Goal: Find specific page/section: Find specific page/section

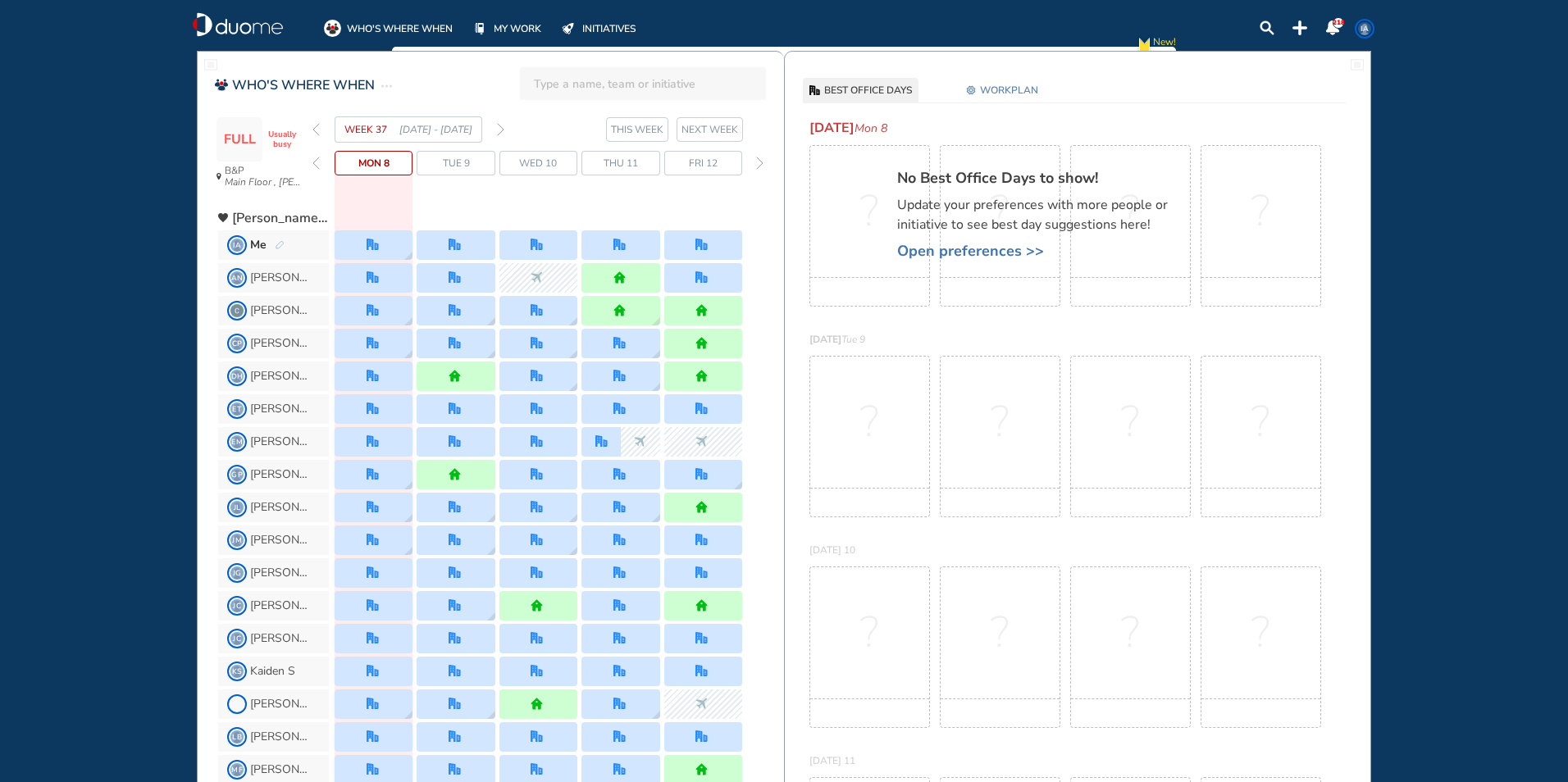
click at [593, 80] on input "search" at bounding box center [648, 84] width 228 height 36
click button "submit" at bounding box center [0, 0] width 0 height 0
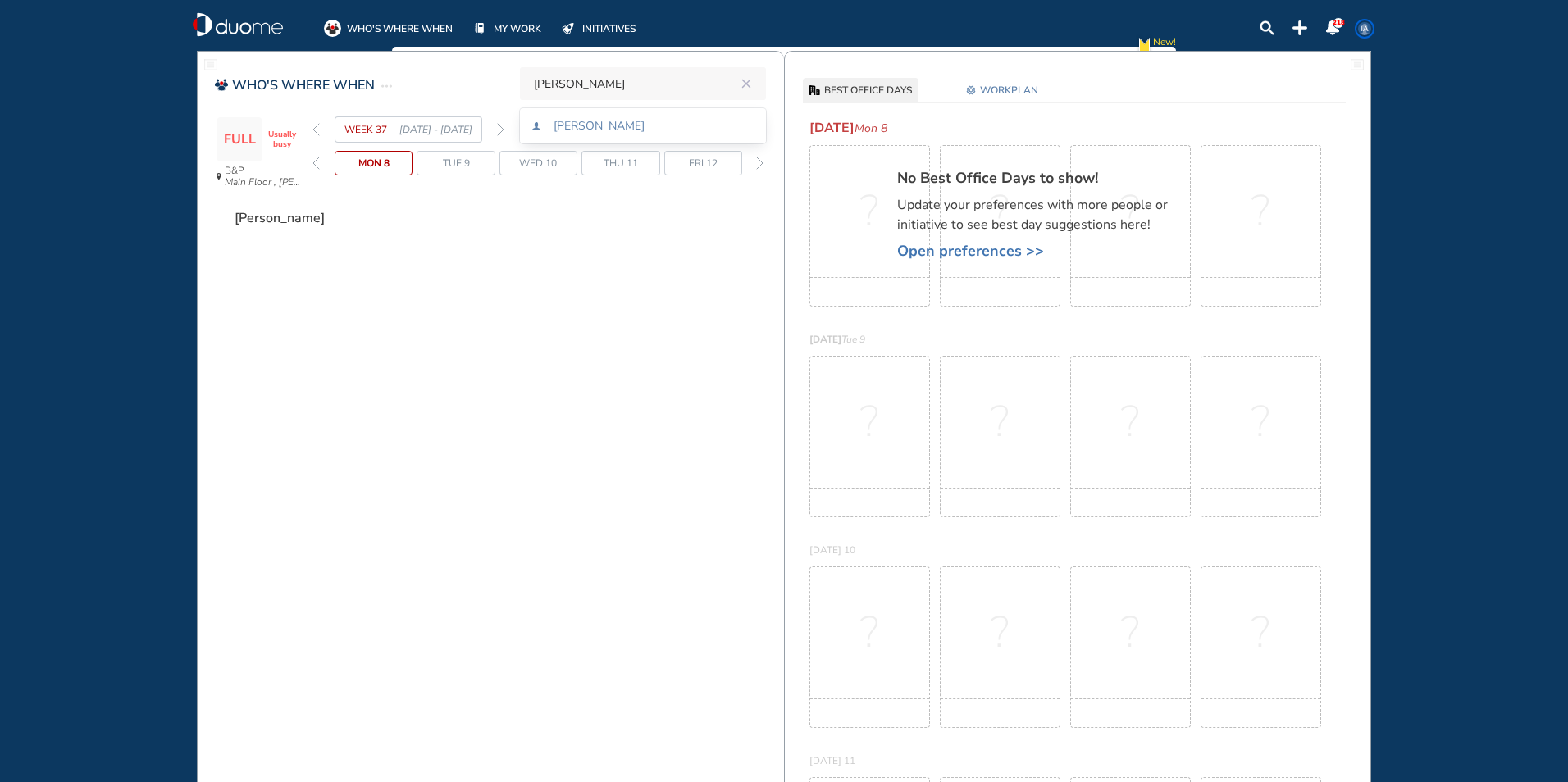
click at [610, 88] on input "[PERSON_NAME]" at bounding box center [633, 84] width 200 height 36
click at [604, 123] on span "[PERSON_NAME]" at bounding box center [599, 126] width 92 height 11
type input "[PERSON_NAME]"
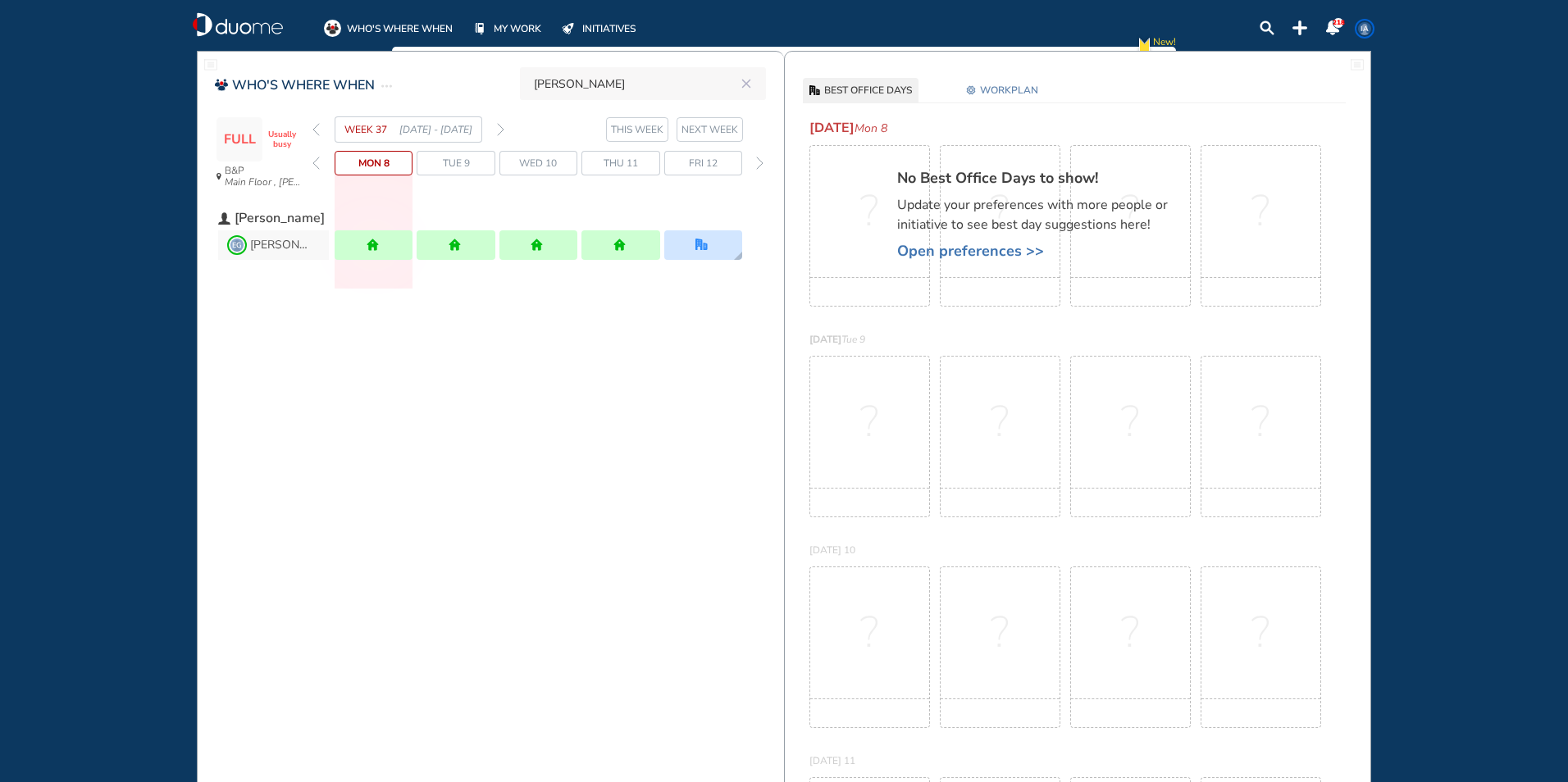
click at [711, 246] on div at bounding box center [703, 245] width 78 height 29
click at [711, 246] on div "EG [PERSON_NAME] [DATE] office [GEOGRAPHIC_DATA] , Hotel #22 Office- Sales Subm…" at bounding box center [703, 245] width 78 height 29
click at [516, 311] on div "WHO'S WHERE WHEN [PERSON_NAME] FULL Usually busy B&P Main Floor , [PERSON_NAME]…" at bounding box center [490, 196] width 586 height 236
click at [742, 80] on icon "reset" at bounding box center [745, 84] width 16 height 15
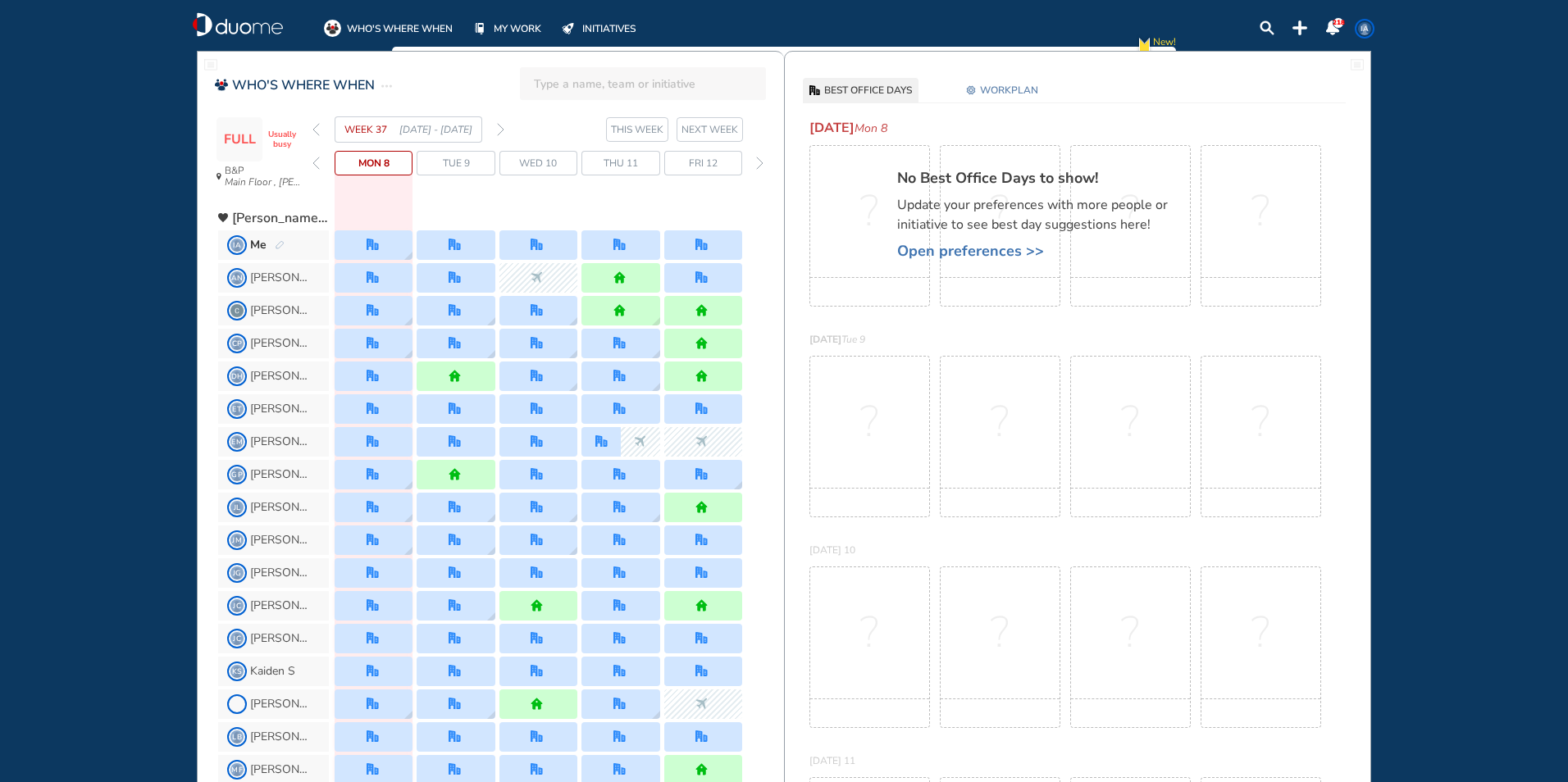
click at [500, 130] on img "forward week" at bounding box center [501, 130] width 8 height 13
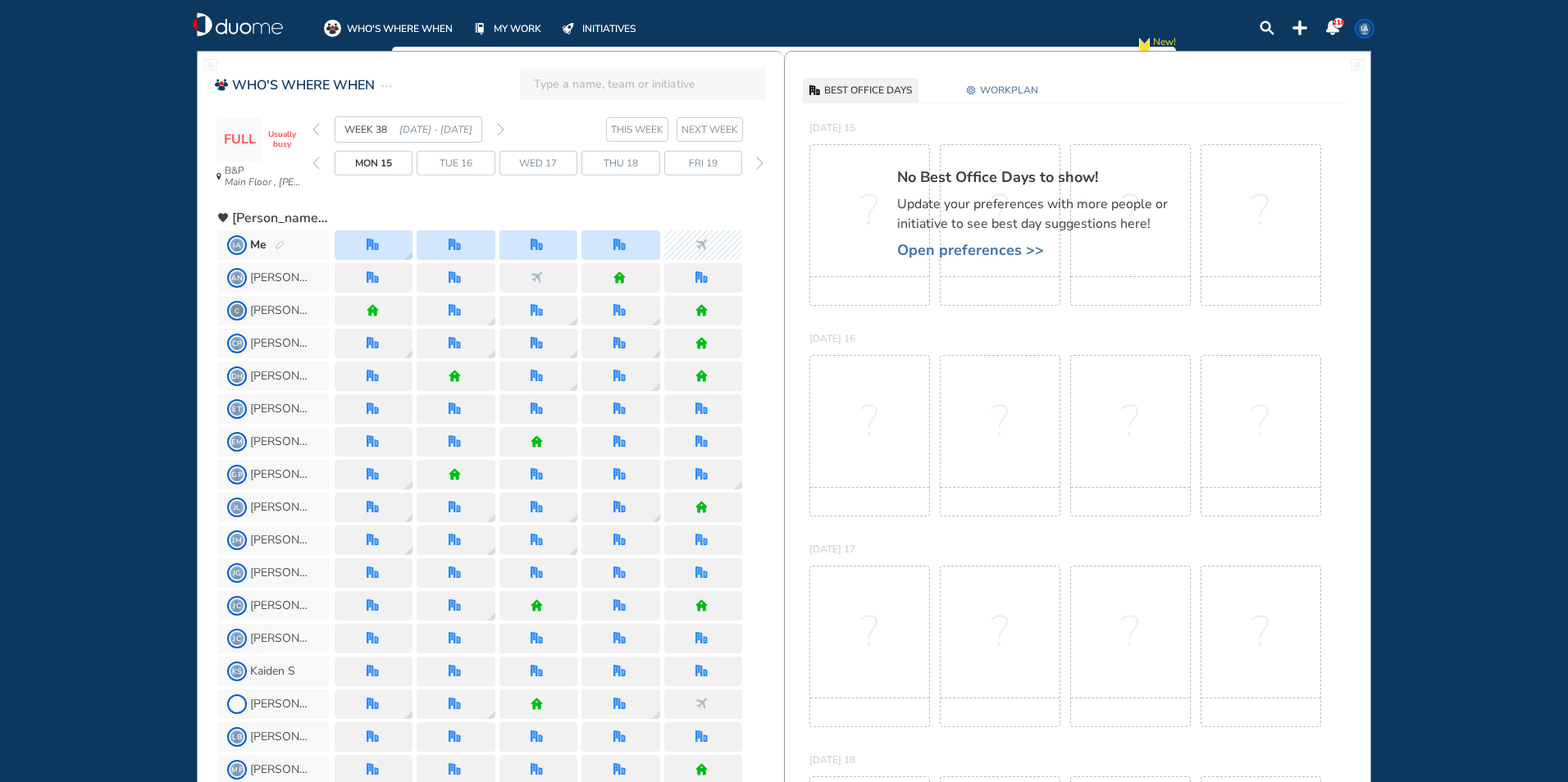
click at [277, 240] on img "pen-edit" at bounding box center [280, 245] width 9 height 10
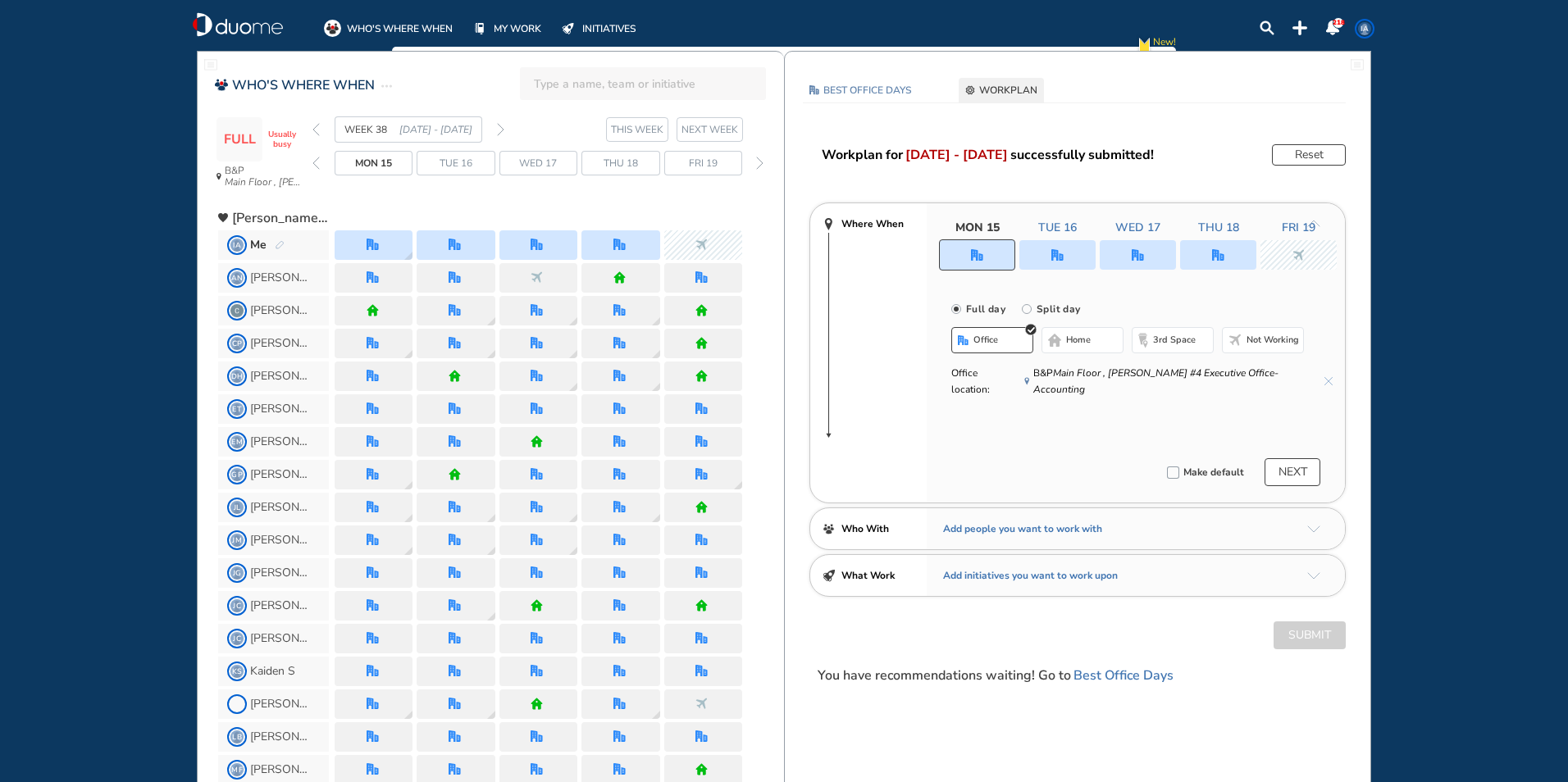
click at [1067, 245] on div at bounding box center [1057, 254] width 76 height 29
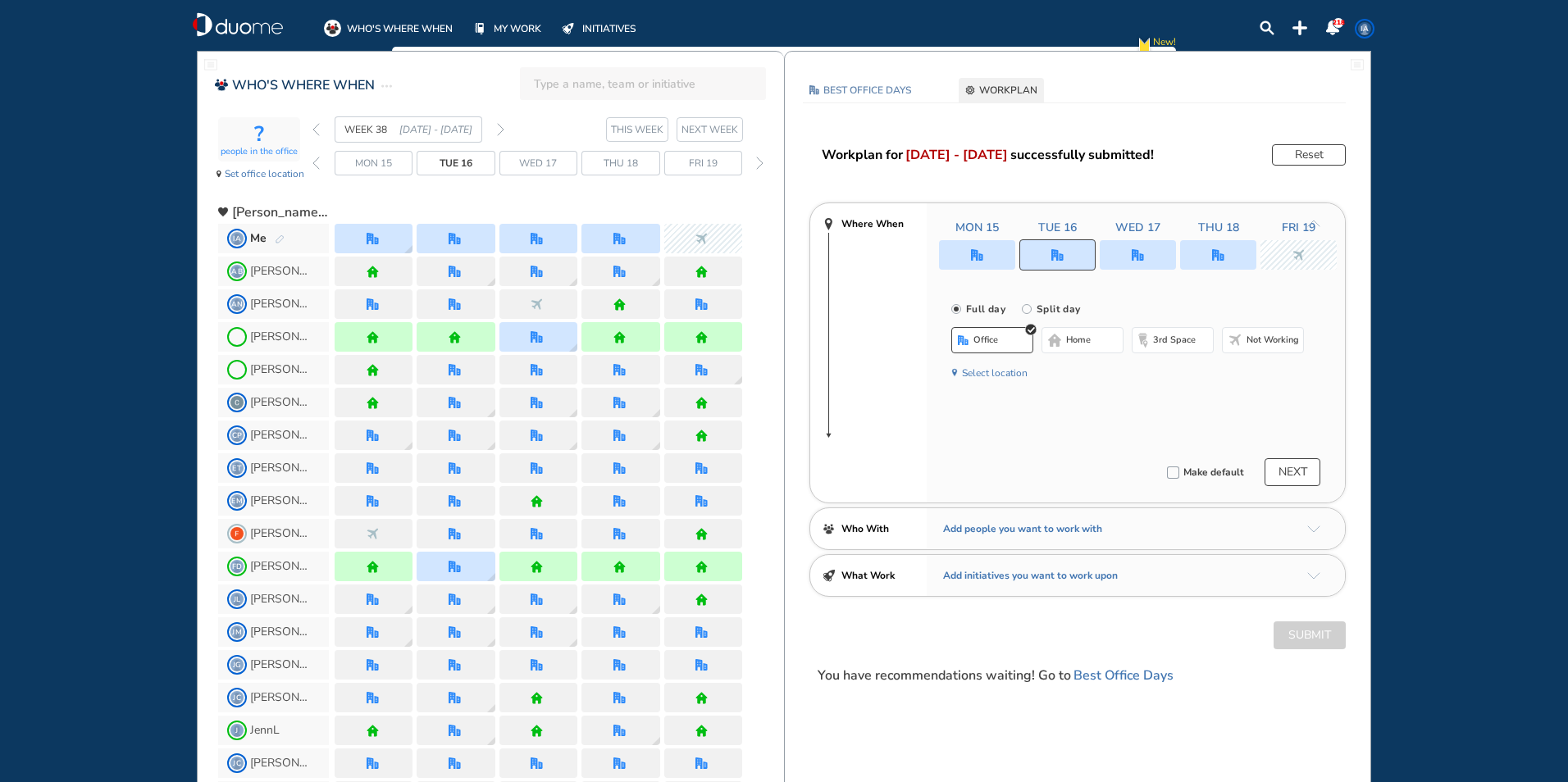
click at [1085, 343] on span "home" at bounding box center [1079, 341] width 24 height 13
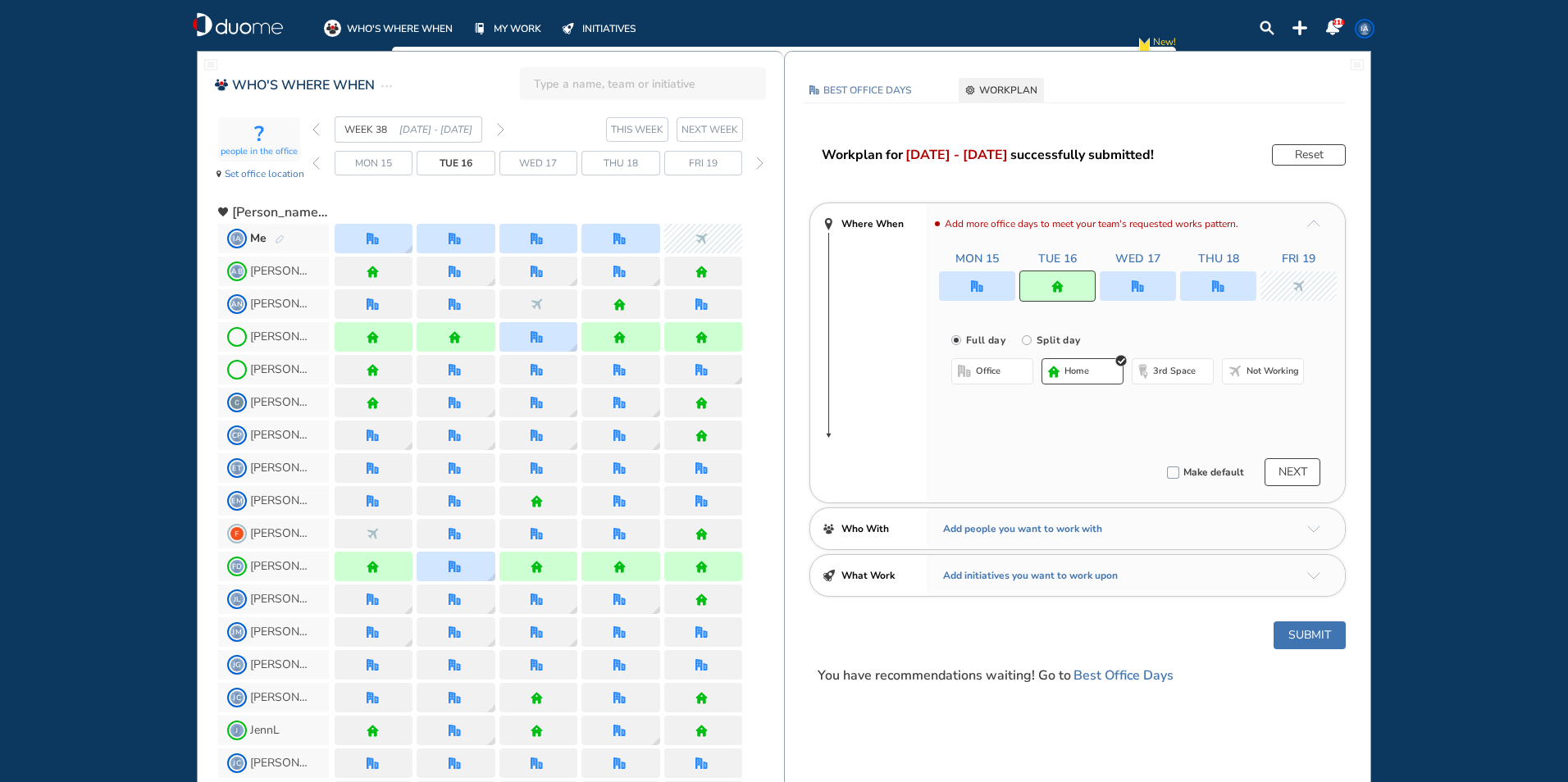
click at [1297, 639] on button "Submit" at bounding box center [1309, 635] width 72 height 28
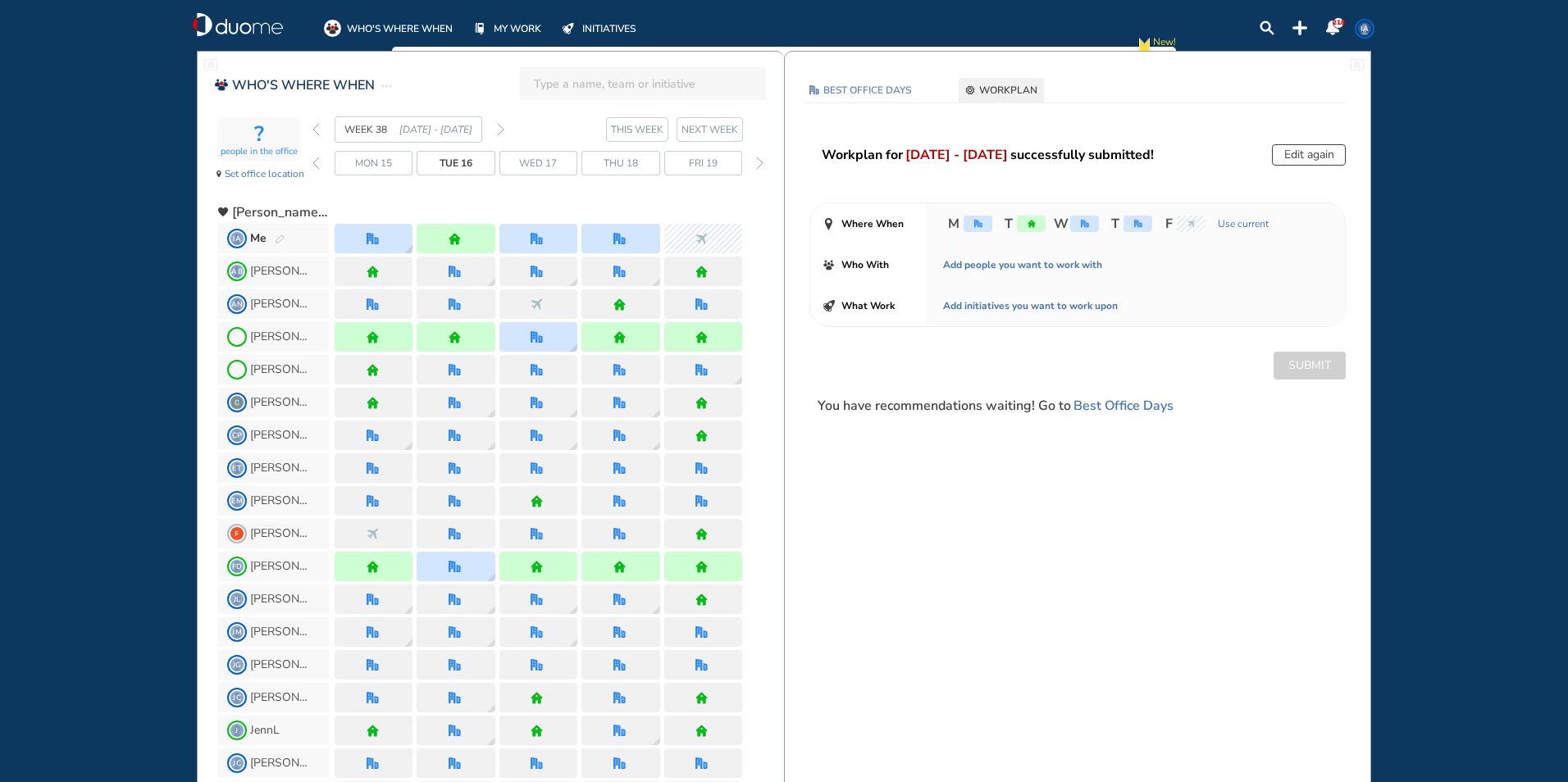
click at [506, 121] on section "WEEK 38 [DATE] - [DATE] THIS WEEK NEXT WEEK" at bounding box center [548, 130] width 472 height 26
click at [500, 126] on img "forward week" at bounding box center [501, 130] width 8 height 13
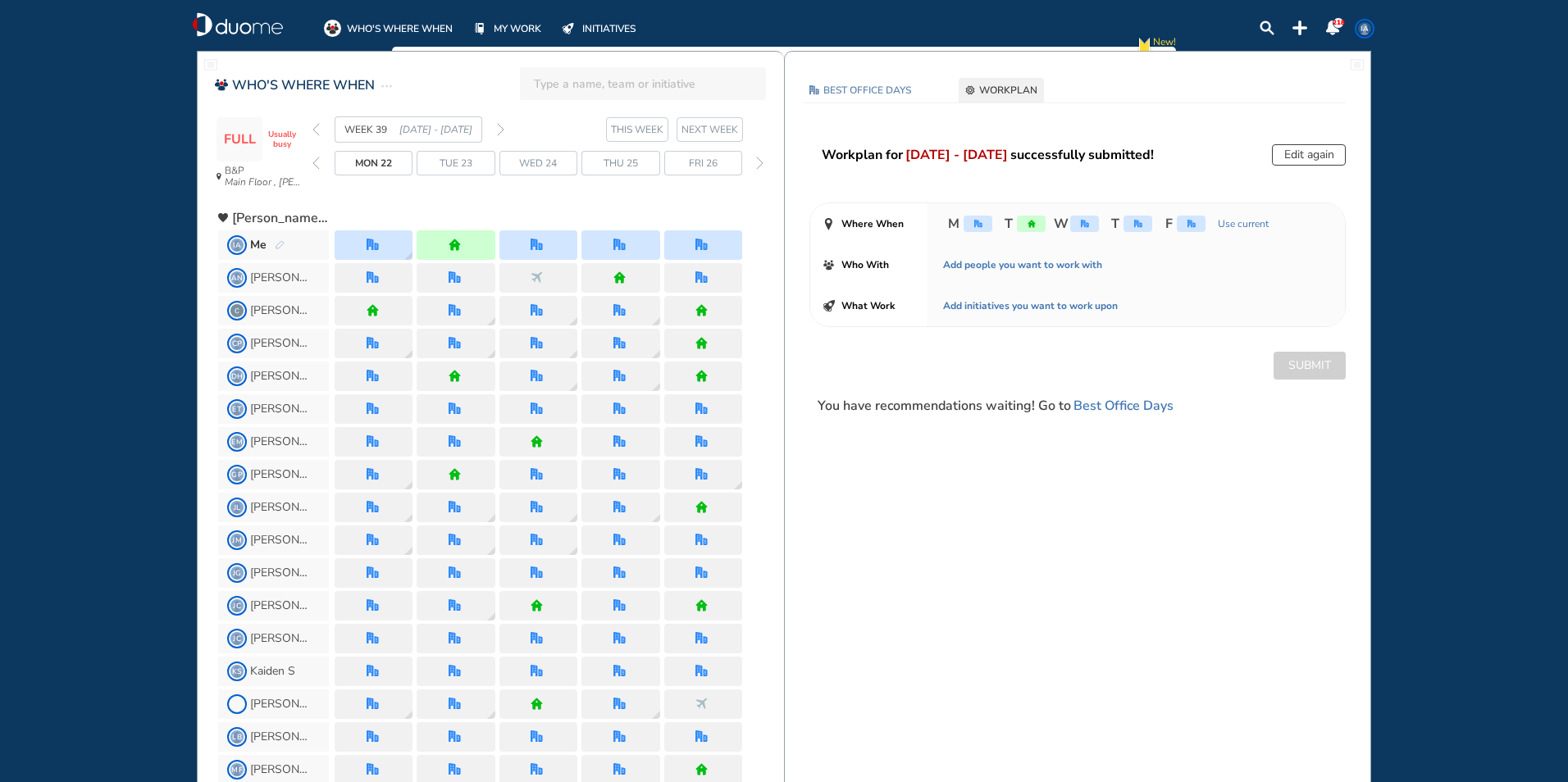
click at [316, 131] on img "back week" at bounding box center [316, 130] width 8 height 13
click at [315, 131] on img "back week" at bounding box center [316, 130] width 8 height 13
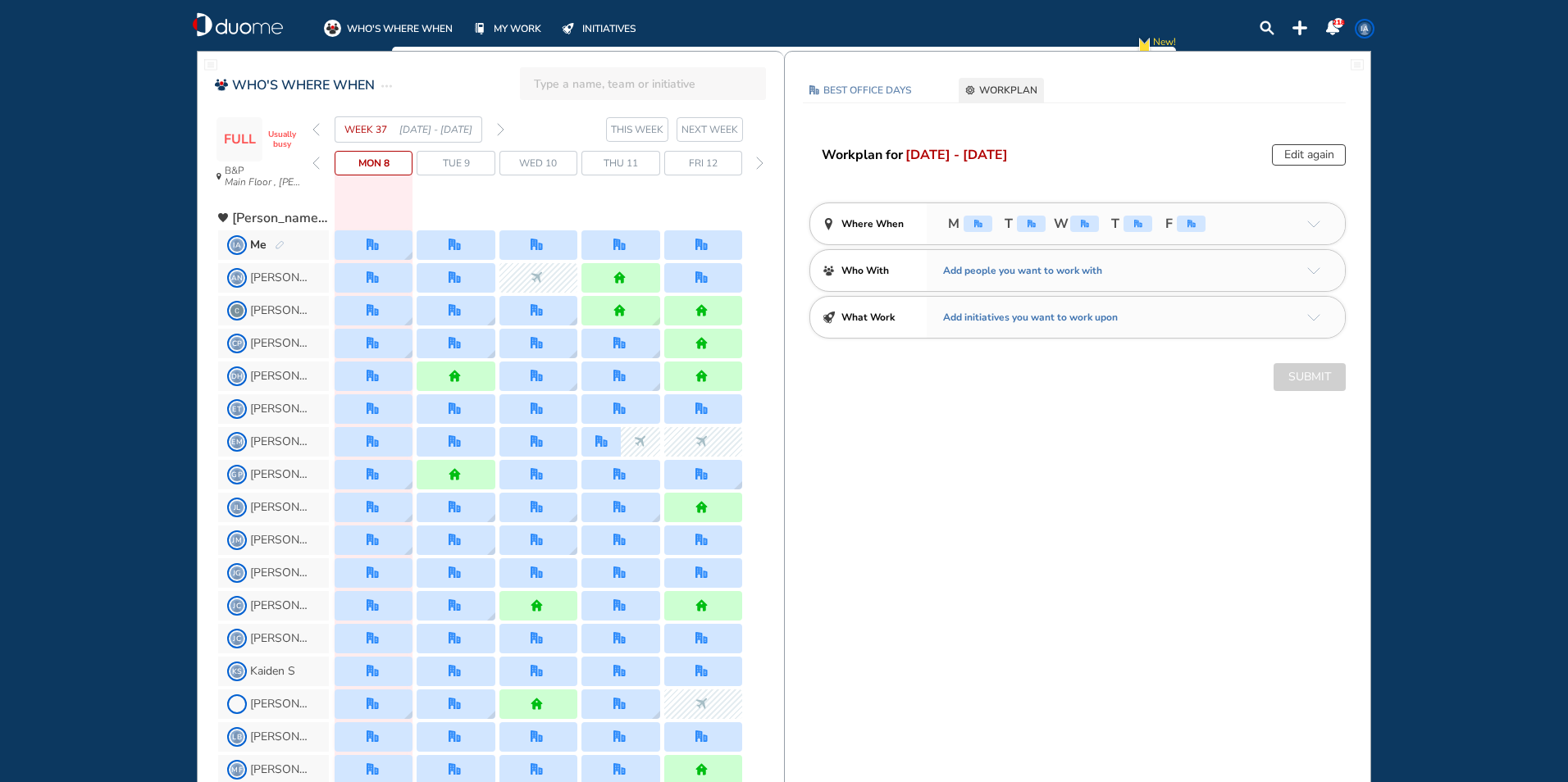
click at [565, 92] on input "search" at bounding box center [648, 84] width 228 height 36
type input "[PERSON_NAME]"
click button "submit" at bounding box center [0, 0] width 0 height 0
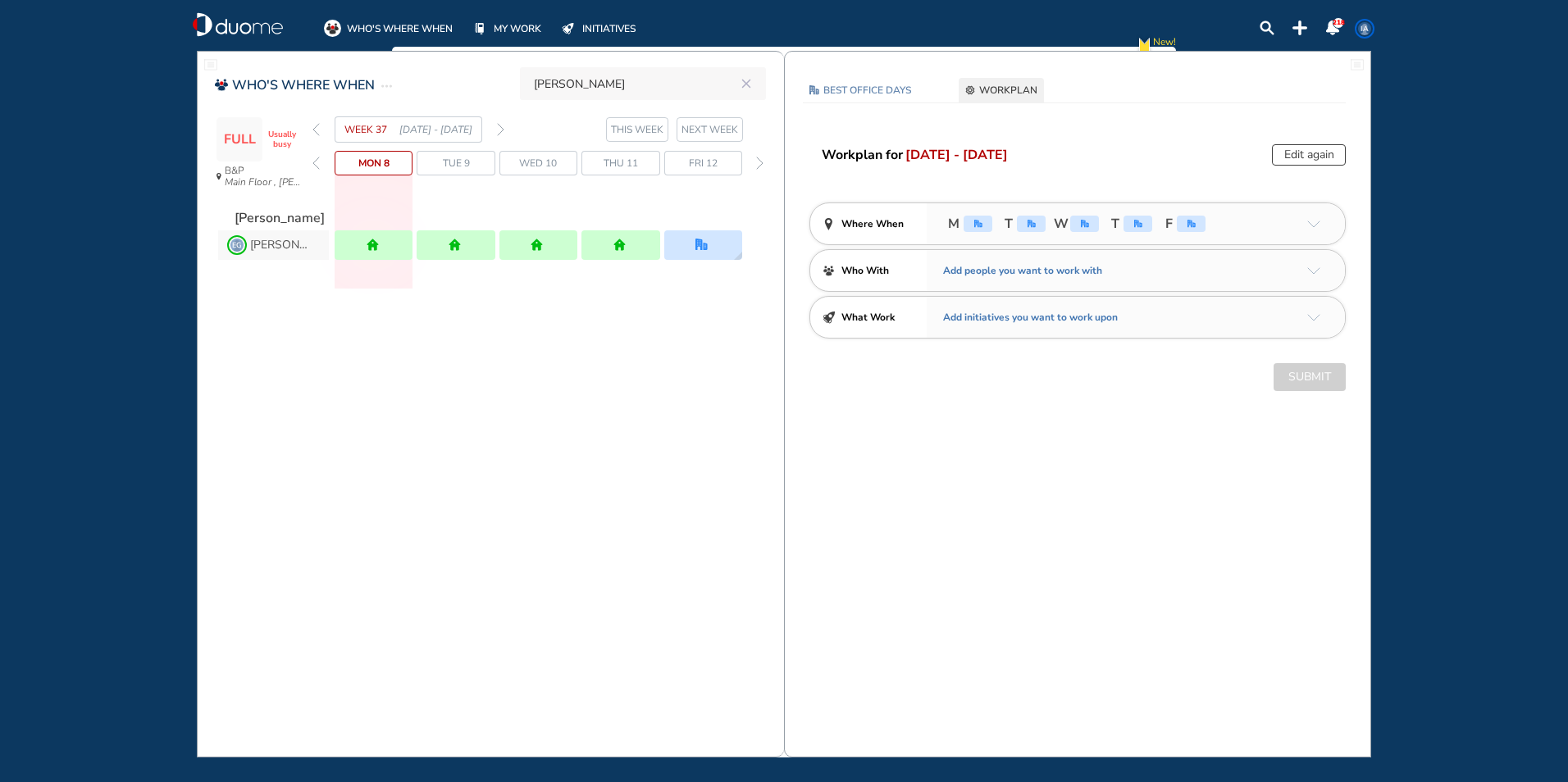
click at [1365, 27] on span "IA" at bounding box center [1365, 29] width 13 height 13
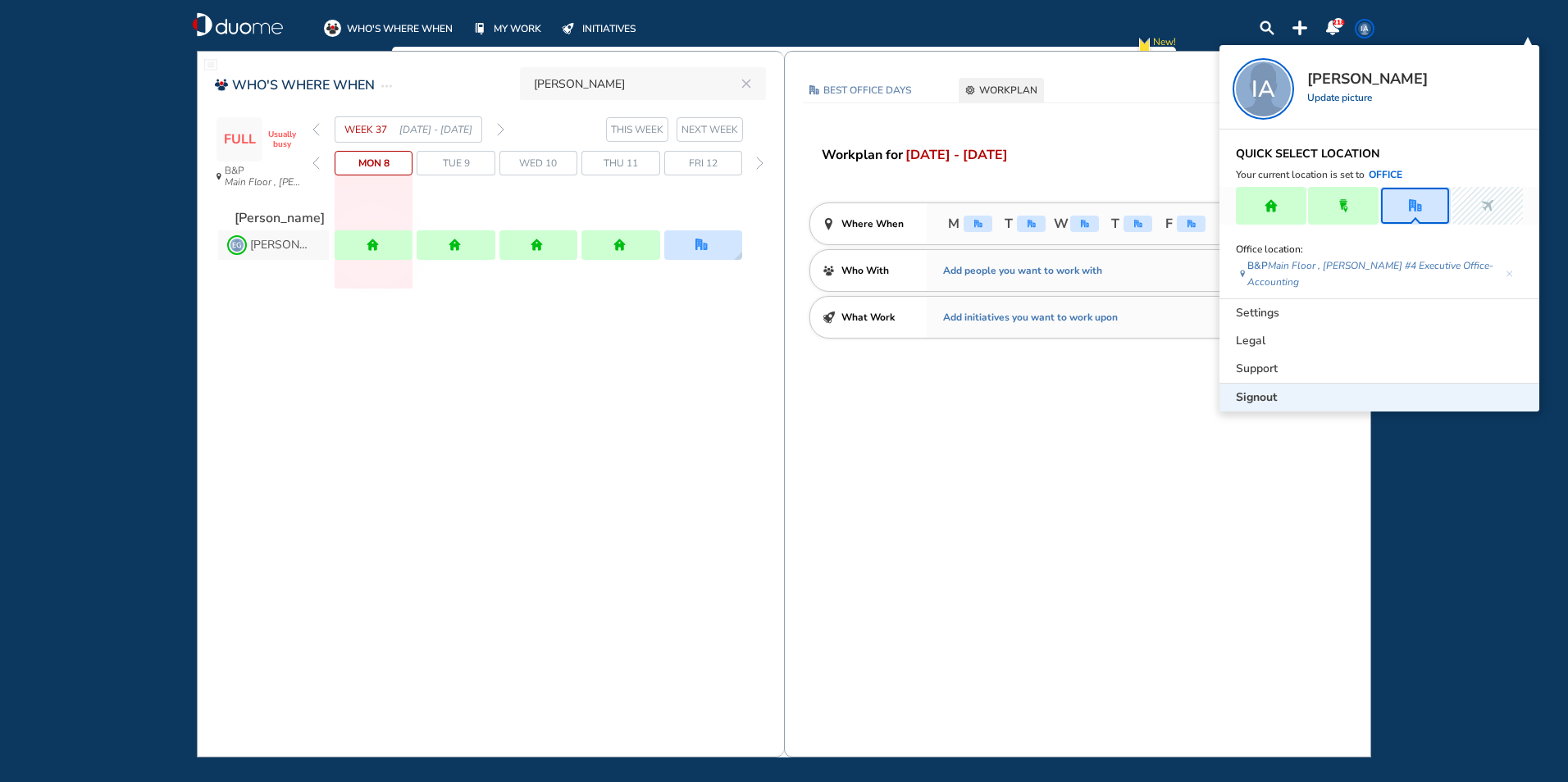
click at [1255, 390] on span "Signout" at bounding box center [1256, 397] width 41 height 16
